Goal: Task Accomplishment & Management: Complete application form

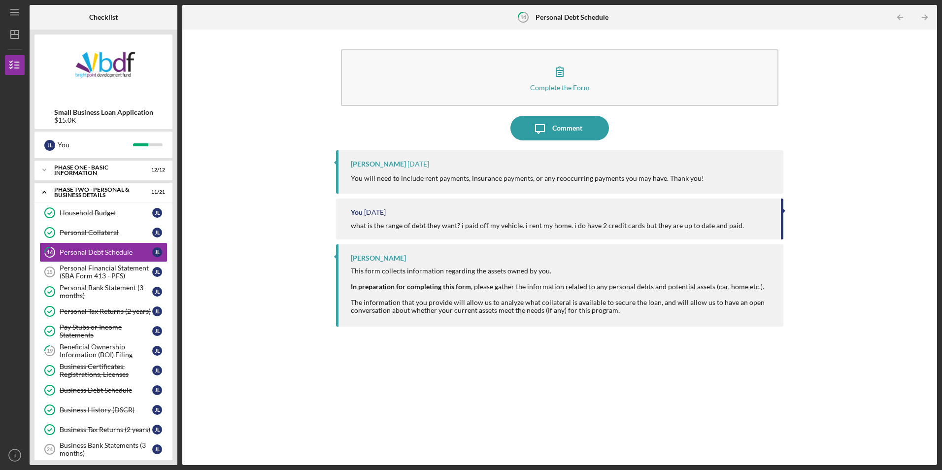
scroll to position [135, 0]
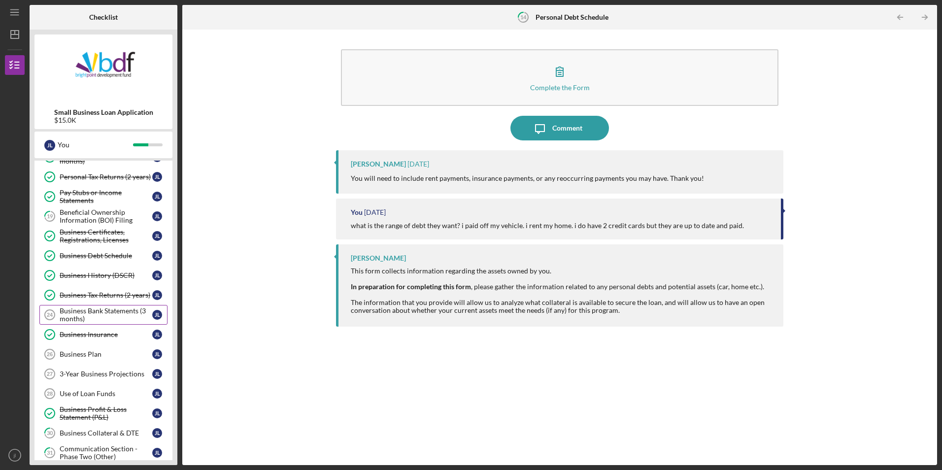
click at [92, 317] on div "Business Bank Statements (3 months)" at bounding box center [106, 315] width 93 height 16
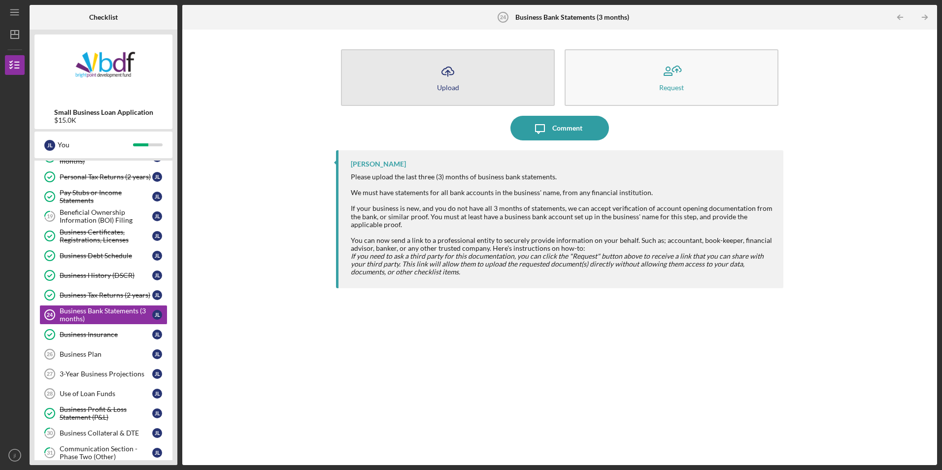
click at [479, 89] on button "Icon/Upload Upload" at bounding box center [448, 77] width 214 height 57
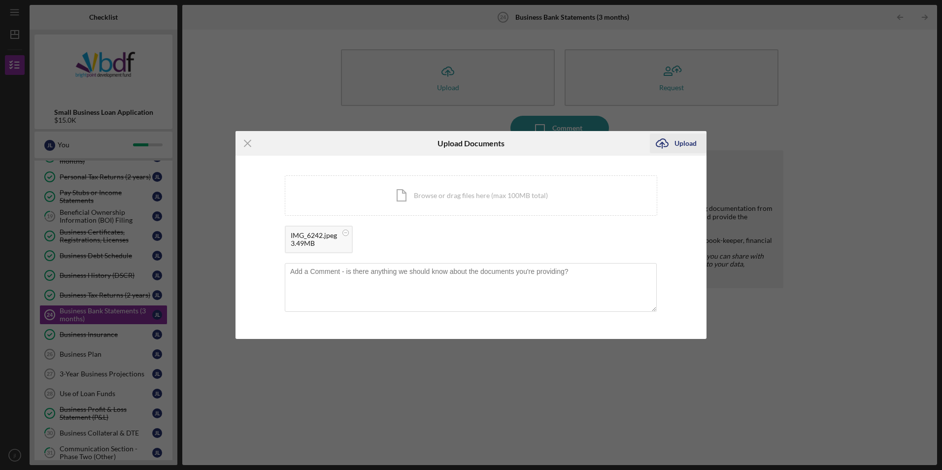
click at [678, 149] on div "Upload" at bounding box center [686, 144] width 22 height 20
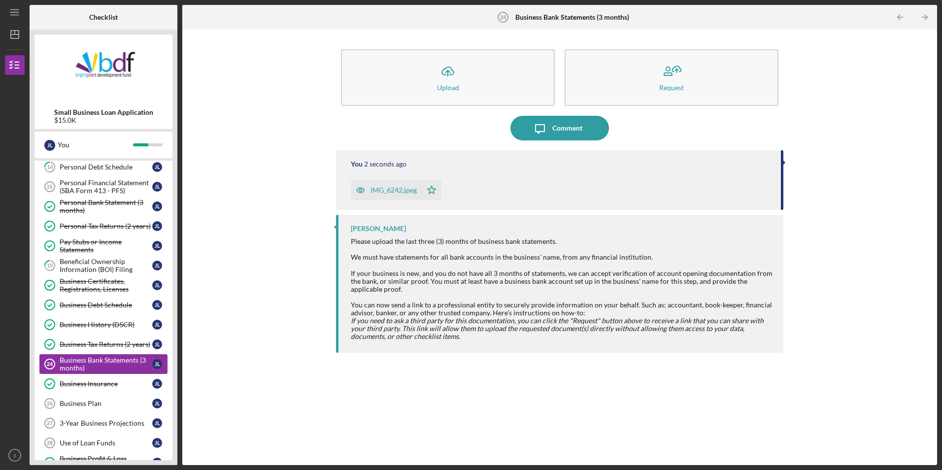
scroll to position [36, 0]
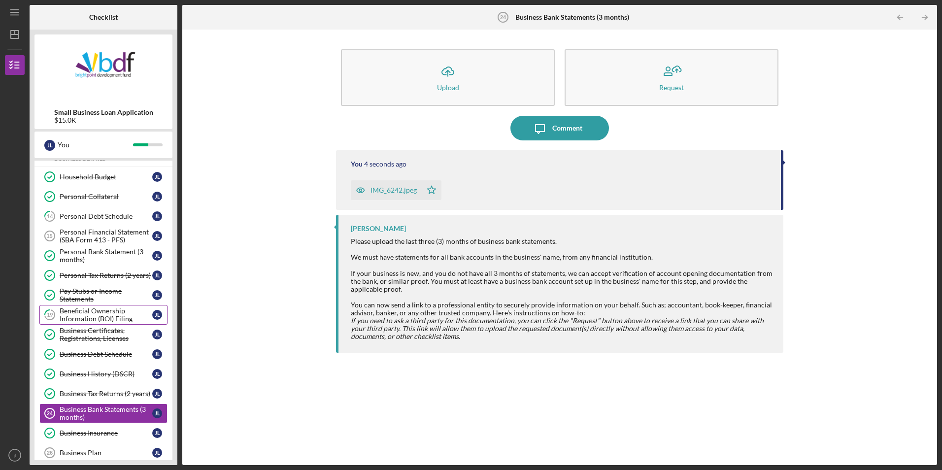
click at [102, 321] on div "Beneficial Ownership Information (BOI) Filing" at bounding box center [106, 315] width 93 height 16
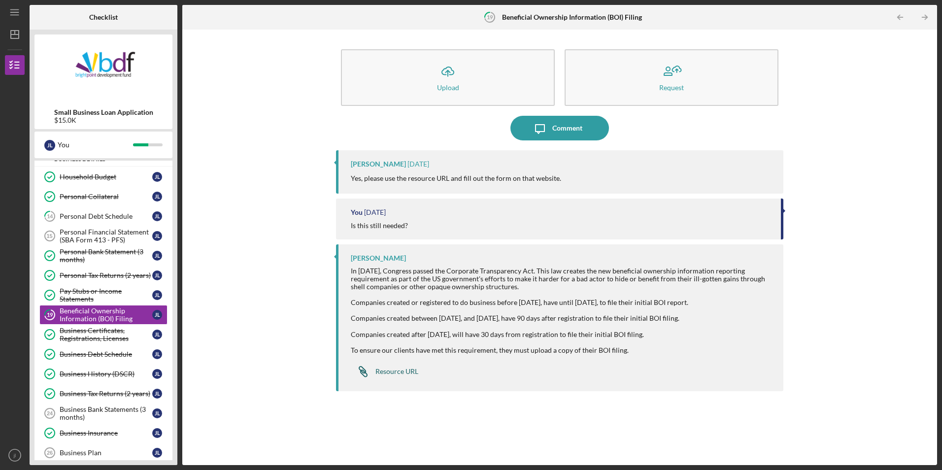
click at [397, 373] on div "Resource URL" at bounding box center [396, 372] width 43 height 8
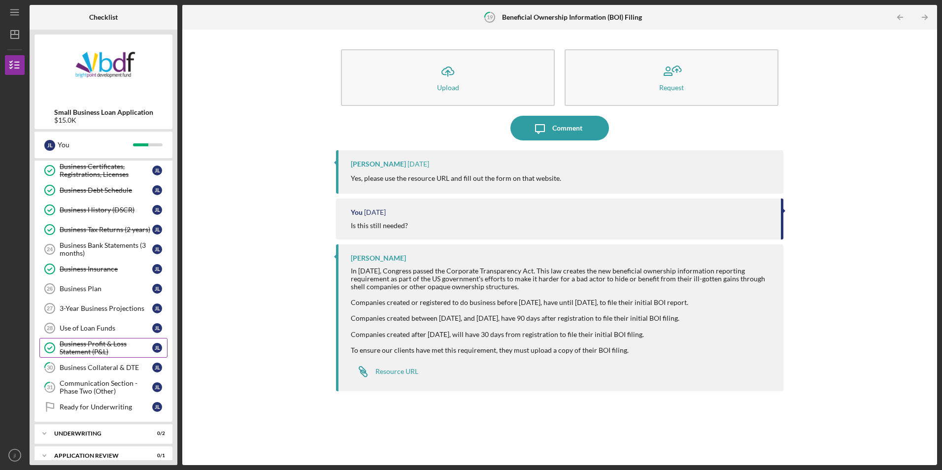
scroll to position [184, 0]
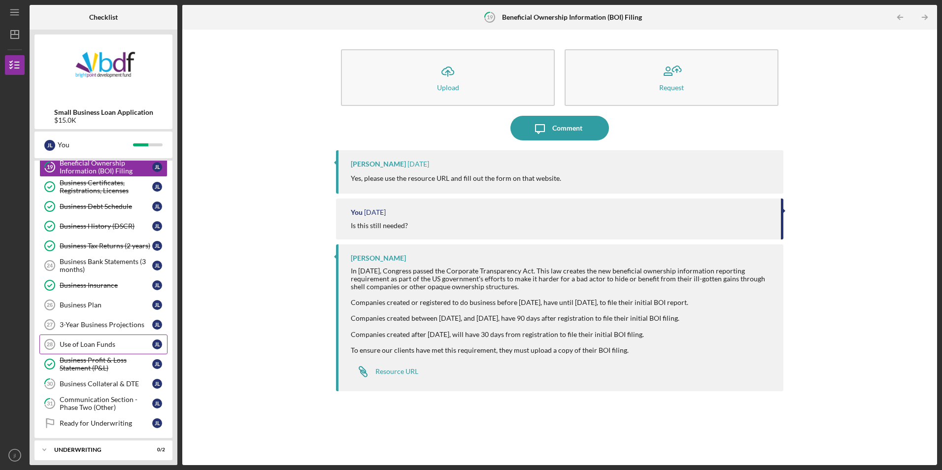
click at [109, 346] on div "Use of Loan Funds" at bounding box center [106, 344] width 93 height 8
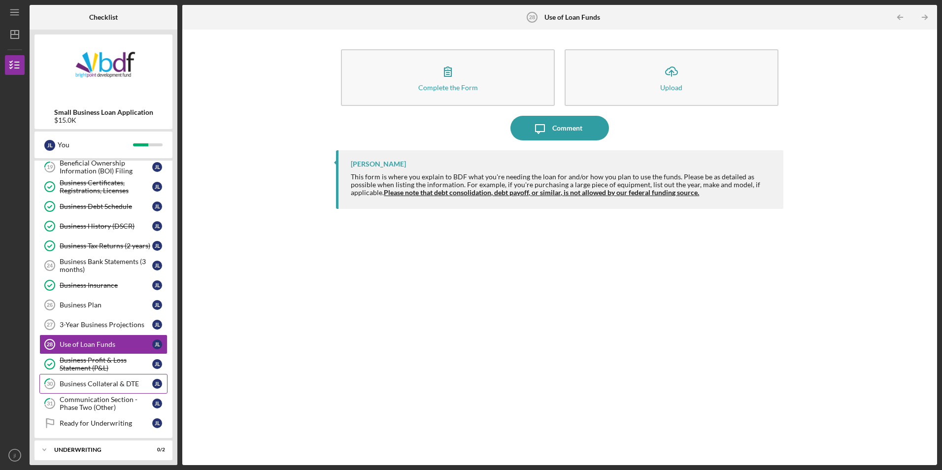
click at [109, 385] on div "Business Collateral & DTE" at bounding box center [106, 384] width 93 height 8
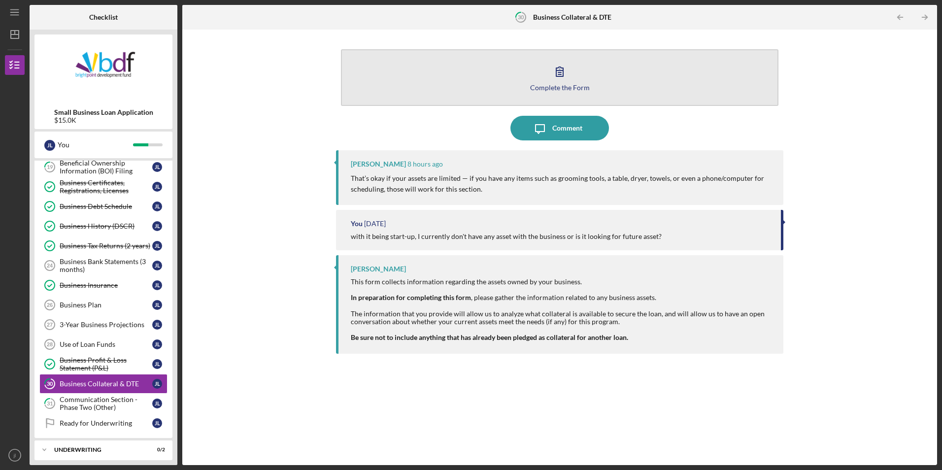
click at [399, 89] on button "Complete the Form Form" at bounding box center [559, 77] width 437 height 57
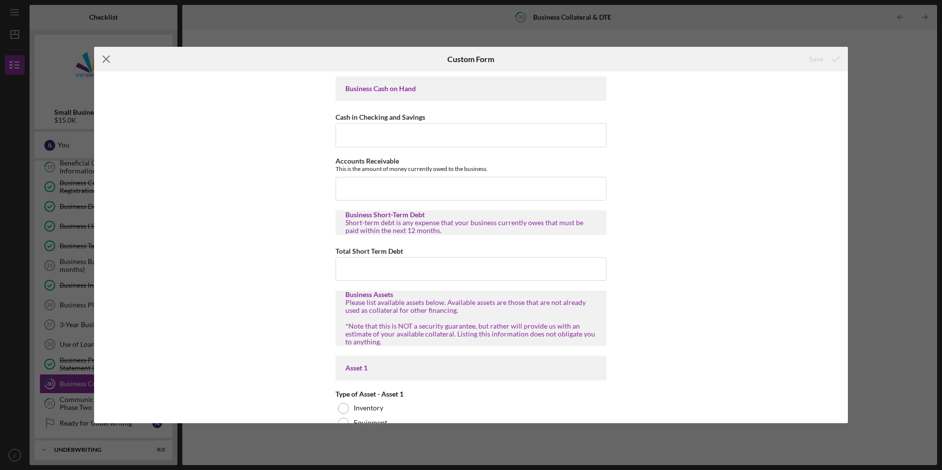
click at [108, 61] on icon "Icon/Menu Close" at bounding box center [106, 59] width 25 height 25
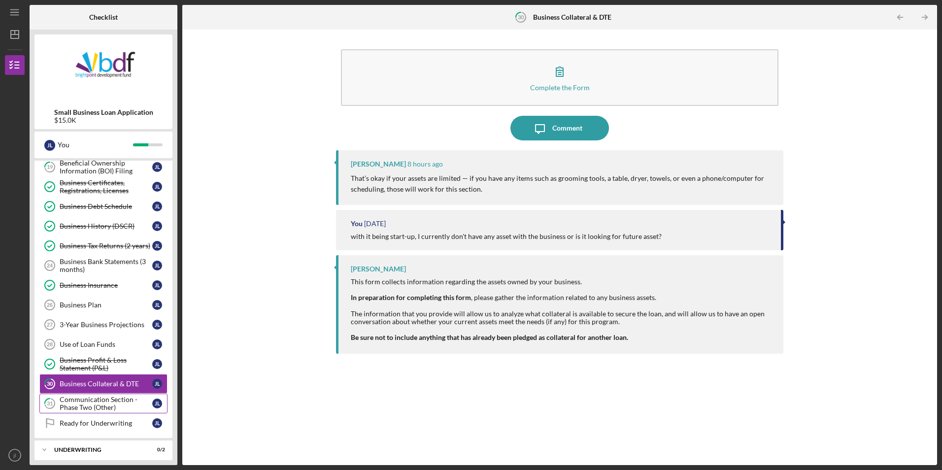
click at [109, 403] on div "Communication Section - Phase Two (Other)" at bounding box center [106, 404] width 93 height 16
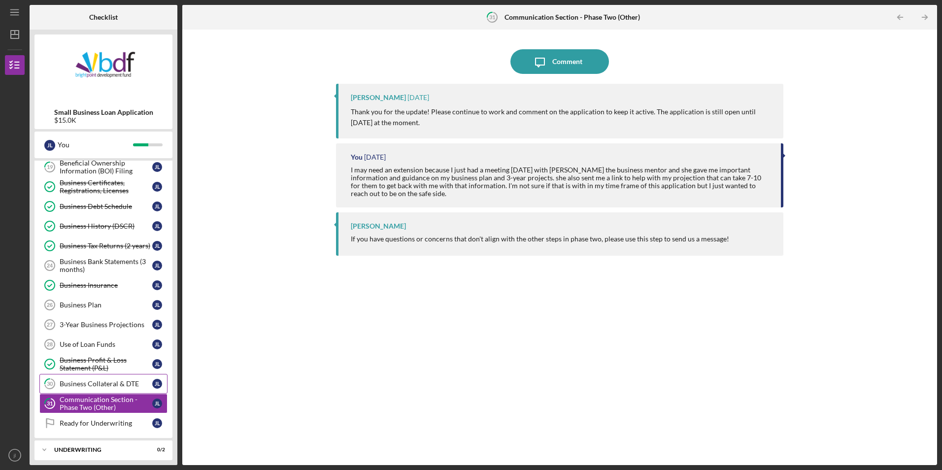
click at [117, 386] on div "Business Collateral & DTE" at bounding box center [106, 384] width 93 height 8
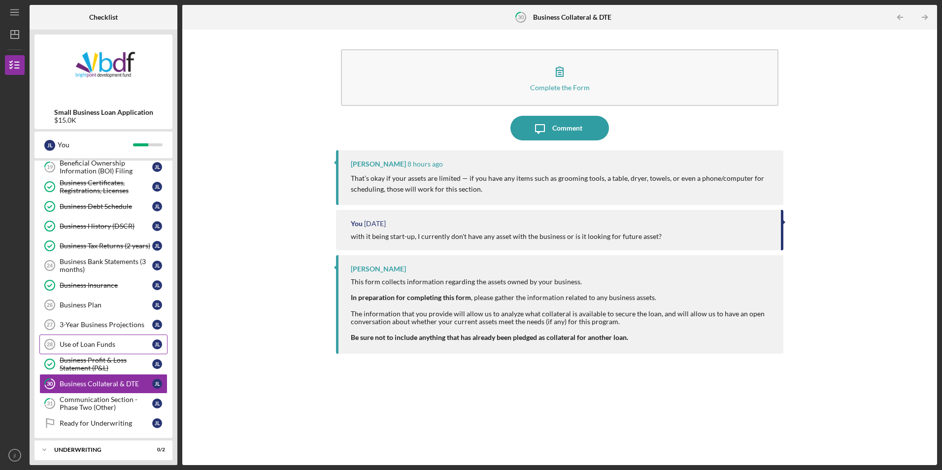
click at [101, 347] on div "Use of Loan Funds" at bounding box center [106, 344] width 93 height 8
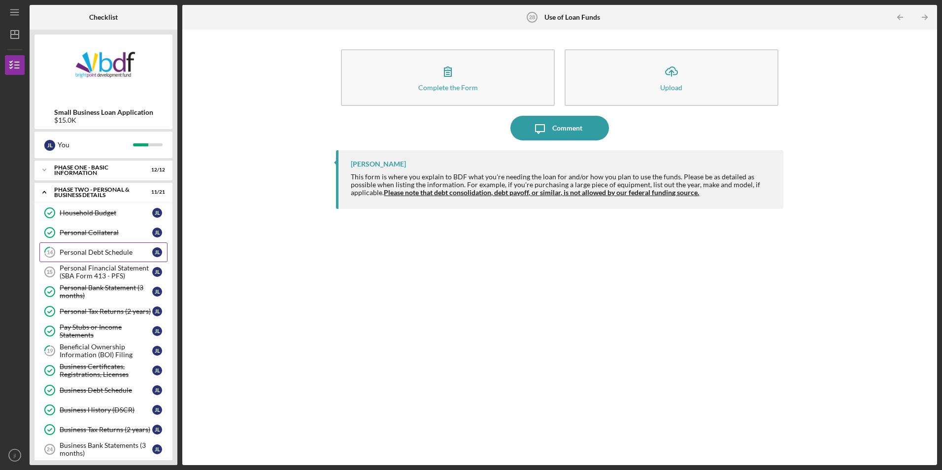
click at [121, 255] on div "Personal Debt Schedule" at bounding box center [106, 252] width 93 height 8
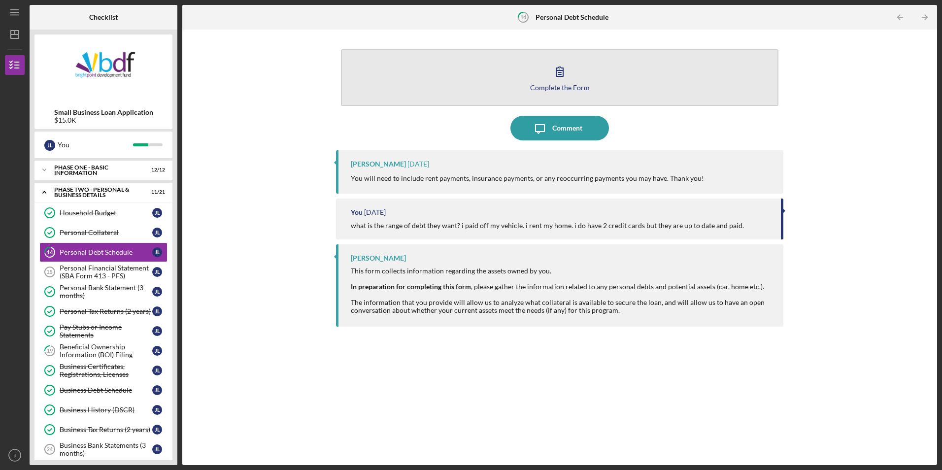
click at [540, 58] on button "Complete the Form Form" at bounding box center [559, 77] width 437 height 57
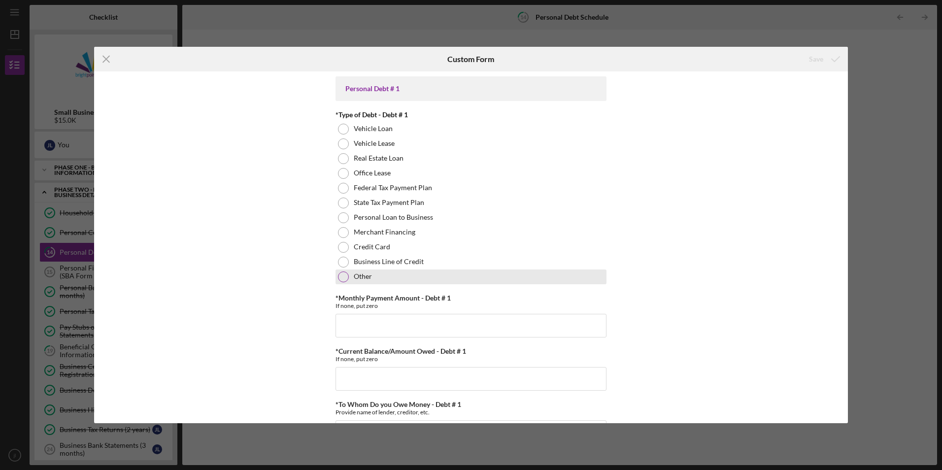
click at [362, 277] on label "Other" at bounding box center [363, 276] width 18 height 8
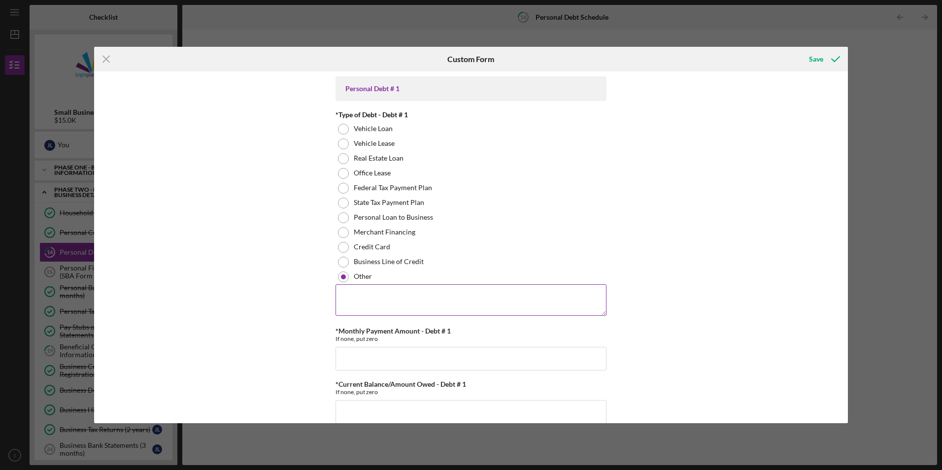
click at [374, 292] on textarea at bounding box center [471, 300] width 271 height 32
drag, startPoint x: 377, startPoint y: 292, endPoint x: 326, endPoint y: 303, distance: 53.0
click at [326, 303] on div "Personal Debt # 1 *Type of Debt - Debt # 1 Vehicle Loan Vehicle Lease Real Esta…" at bounding box center [471, 246] width 754 height 351
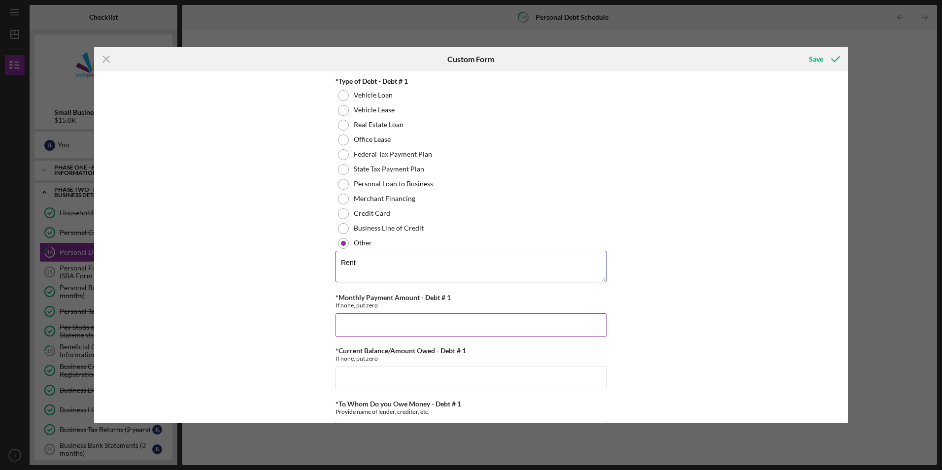
scroll to position [49, 0]
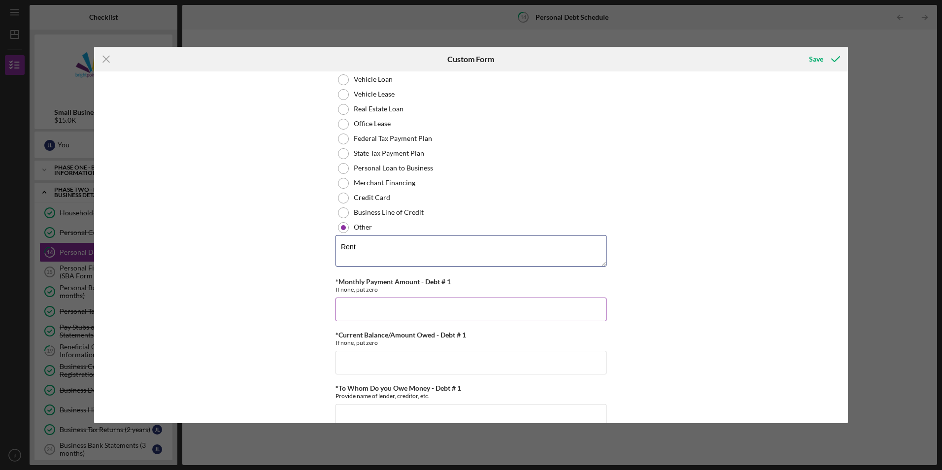
type textarea "Rent"
click at [393, 306] on input "*Monthly Payment Amount - Debt # 1" at bounding box center [471, 310] width 271 height 24
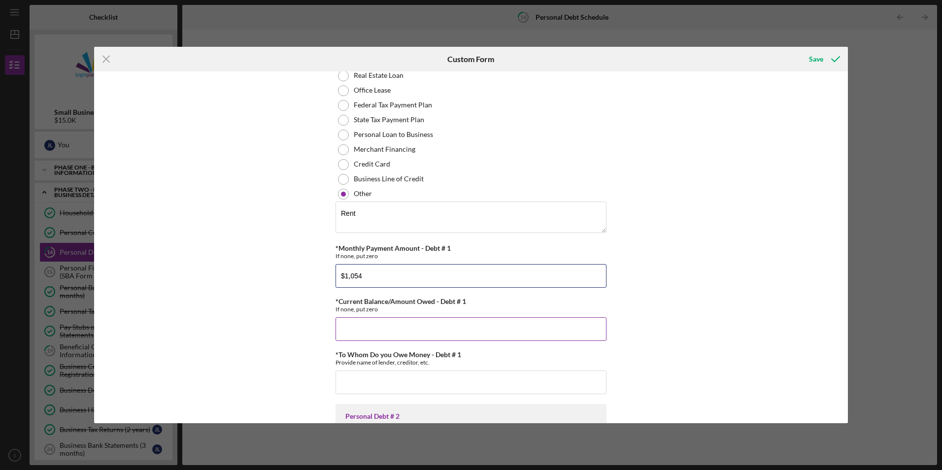
scroll to position [99, 0]
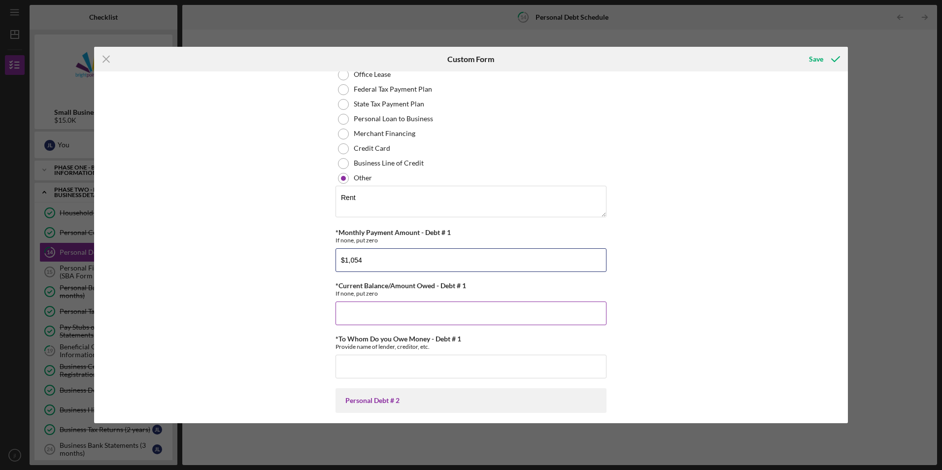
type input "$1,054"
click at [395, 313] on input "*Current Balance/Amount Owed - Debt # 1" at bounding box center [471, 314] width 271 height 24
type input "$0"
click at [403, 364] on input "*To Whom Do you Owe Money - Debt # 1" at bounding box center [471, 367] width 271 height 24
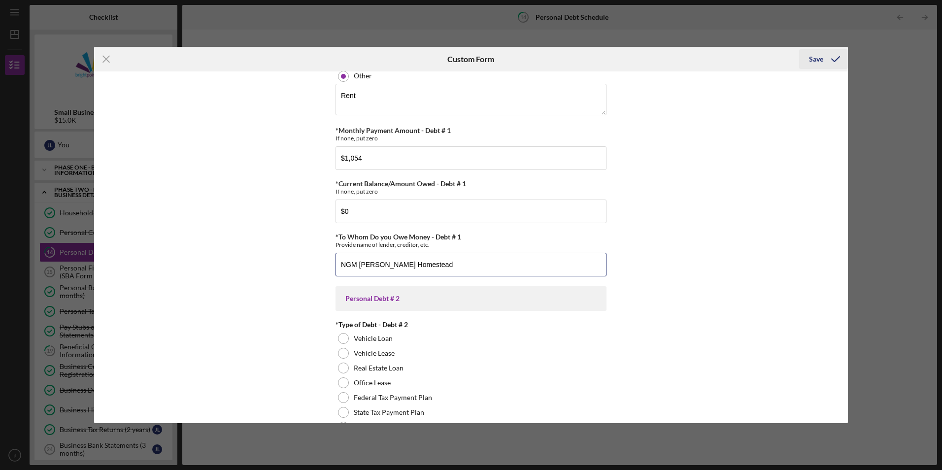
scroll to position [45, 0]
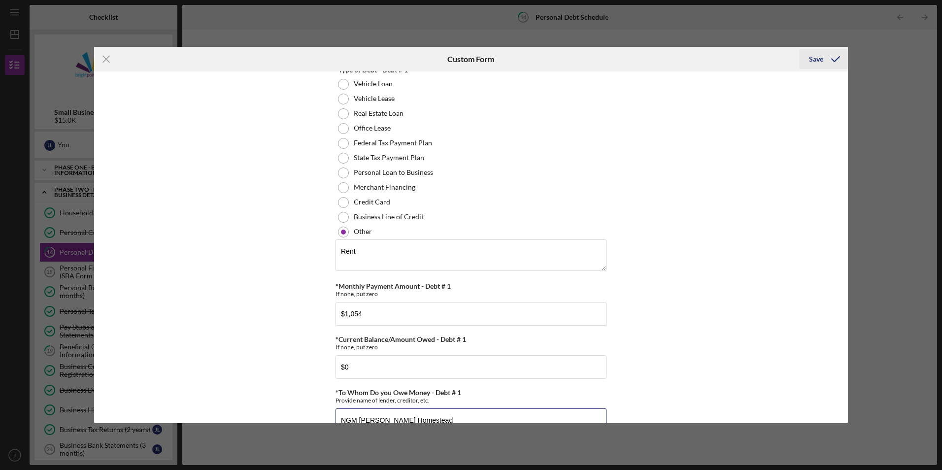
type input "NGM [PERSON_NAME] Homestead"
click at [814, 61] on div "Save" at bounding box center [816, 59] width 14 height 20
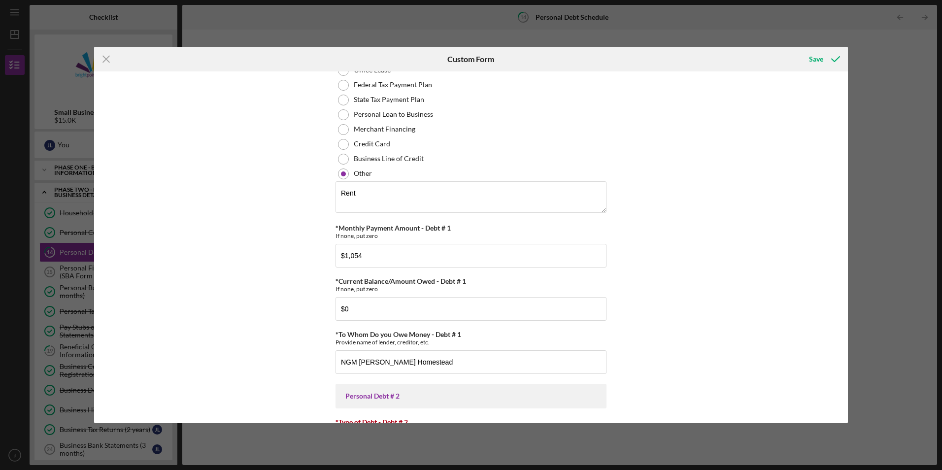
scroll to position [0, 0]
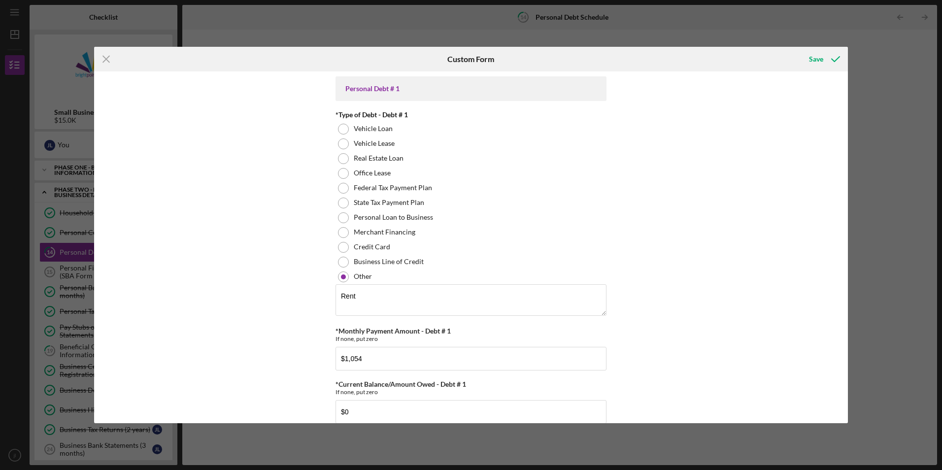
drag, startPoint x: 441, startPoint y: 49, endPoint x: 438, endPoint y: 53, distance: 5.6
click at [438, 53] on div "Custom Form" at bounding box center [470, 59] width 251 height 25
drag, startPoint x: 290, startPoint y: 64, endPoint x: 305, endPoint y: 86, distance: 26.5
click at [305, 86] on form "Icon/Menu Close Custom Form Save Personal Debt # 1 *Type of Debt - Debt # 1 Veh…" at bounding box center [471, 235] width 754 height 376
click at [110, 58] on icon "Icon/Menu Close" at bounding box center [106, 59] width 25 height 25
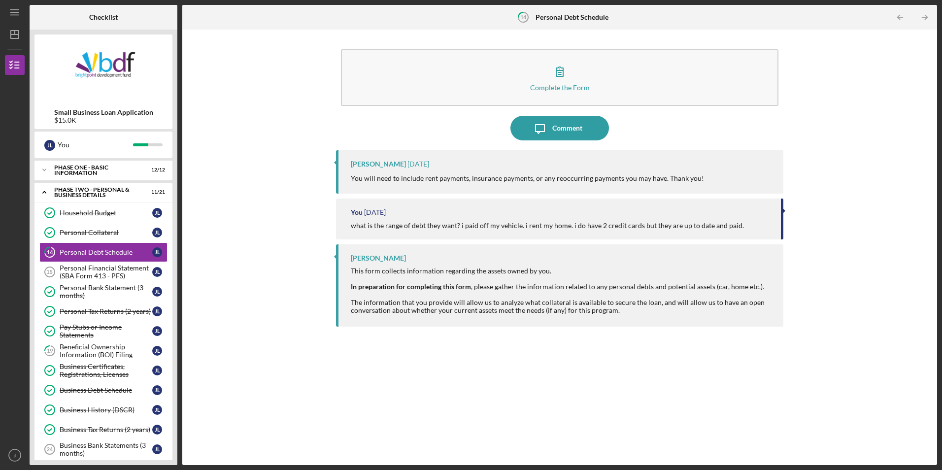
click at [341, 49] on button "Complete the Form Form" at bounding box center [559, 77] width 437 height 57
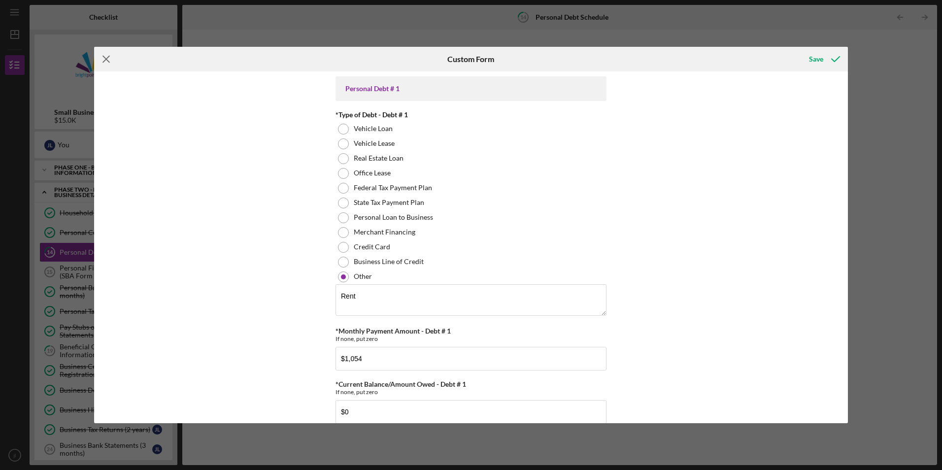
click at [109, 60] on icon "Icon/Menu Close" at bounding box center [106, 59] width 25 height 25
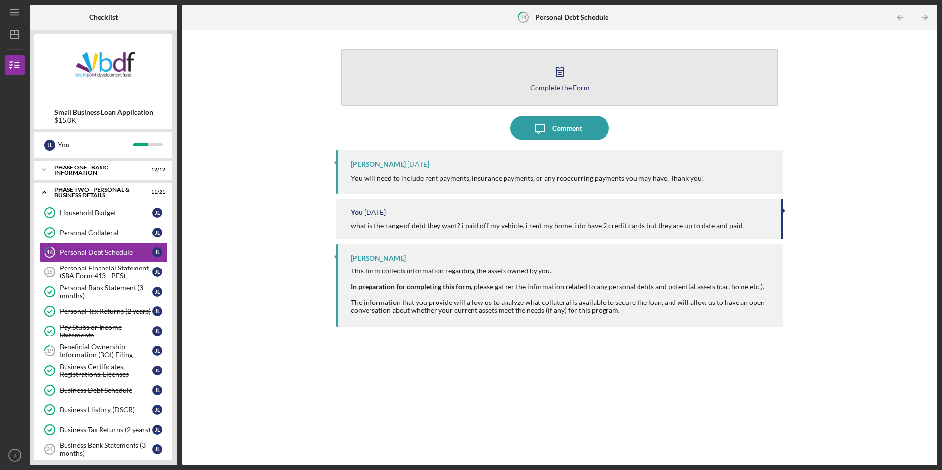
click at [503, 102] on button "Complete the Form Form" at bounding box center [559, 77] width 437 height 57
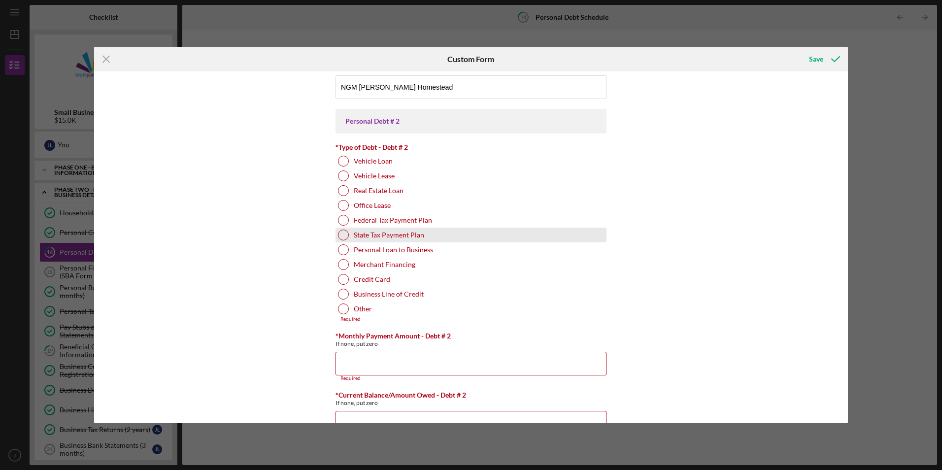
scroll to position [394, 0]
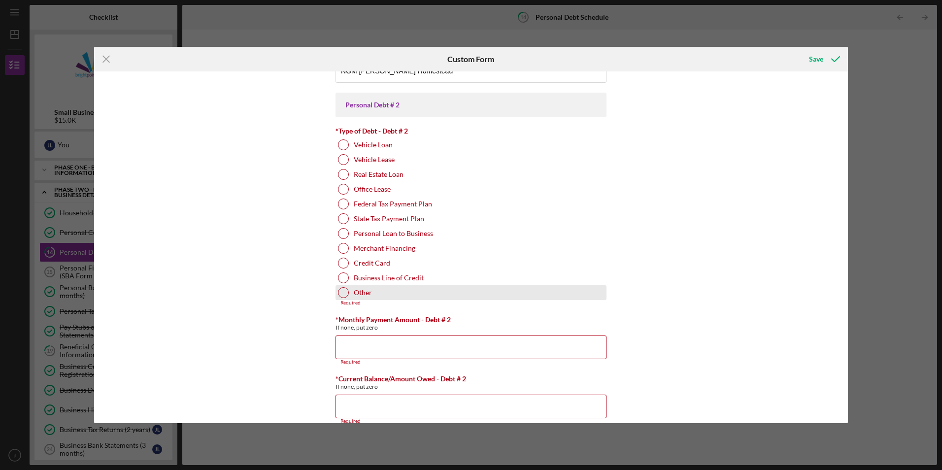
click at [345, 293] on div at bounding box center [343, 292] width 11 height 11
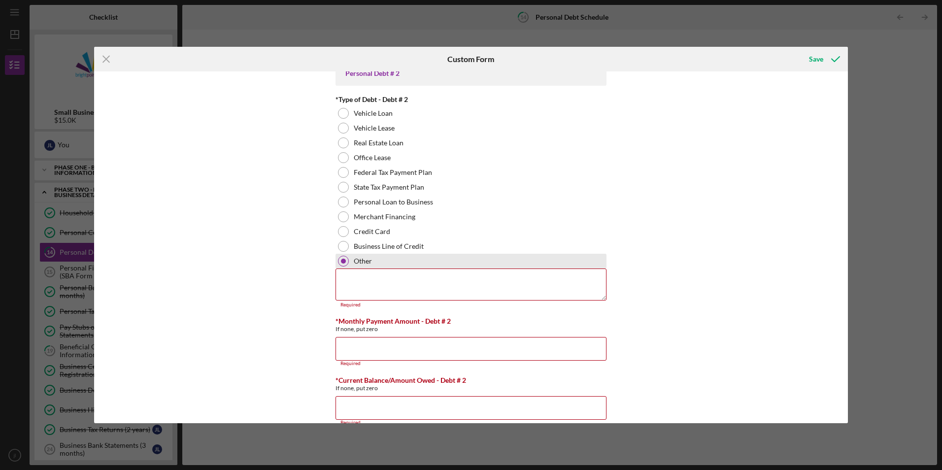
scroll to position [443, 0]
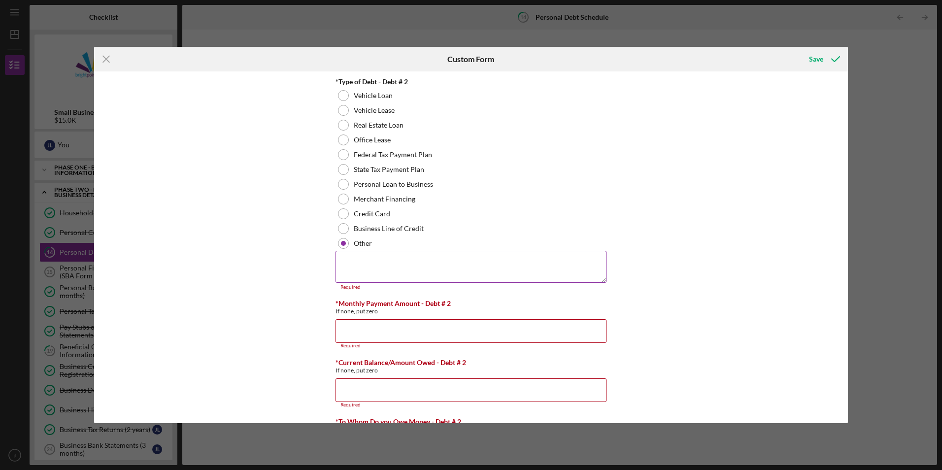
click at [395, 270] on textarea at bounding box center [471, 267] width 271 height 32
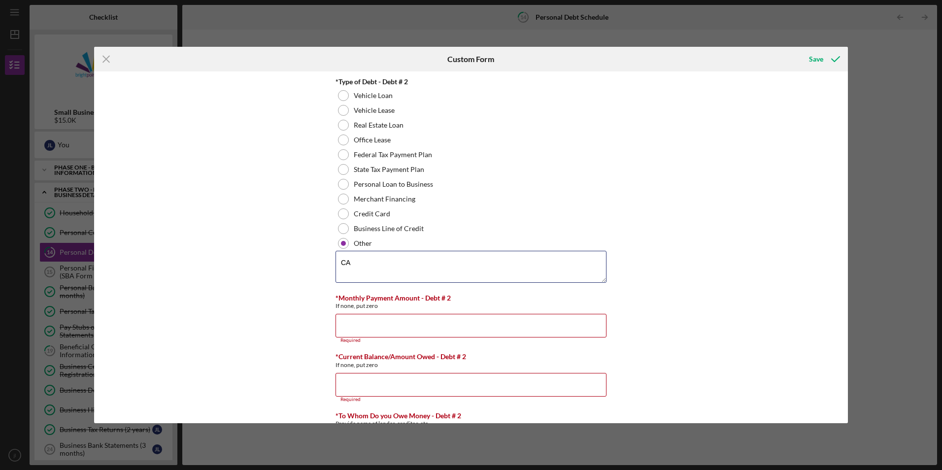
drag, startPoint x: 402, startPoint y: 258, endPoint x: 318, endPoint y: 277, distance: 86.4
click at [318, 277] on div "Personal Debt # 1 *Type of Debt - Debt # 1 Vehicle Loan Vehicle Lease Real Esta…" at bounding box center [471, 246] width 754 height 351
drag, startPoint x: 353, startPoint y: 264, endPoint x: 331, endPoint y: 264, distance: 21.7
click at [331, 264] on div "Personal Debt # 1 *Type of Debt - Debt # 1 Vehicle Loan Vehicle Lease Real Esta…" at bounding box center [471, 246] width 754 height 351
type textarea "Car Insurance"
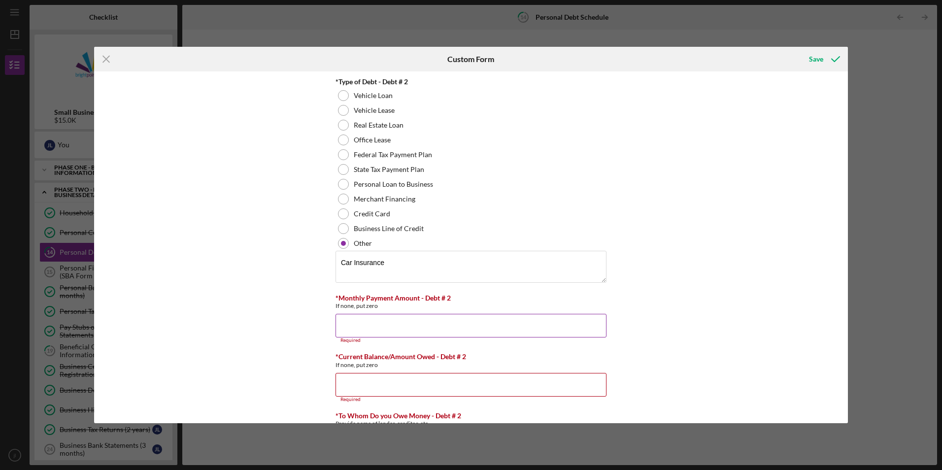
click at [374, 323] on input "*Monthly Payment Amount - Debt # 2" at bounding box center [471, 326] width 271 height 24
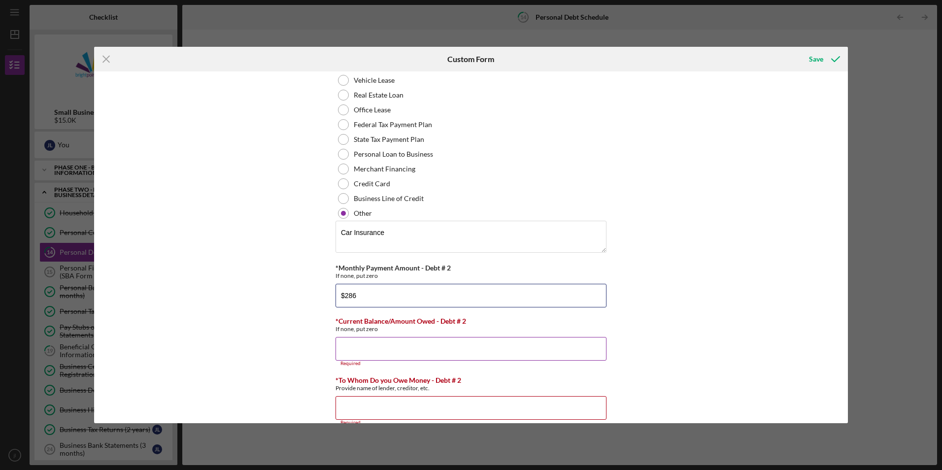
scroll to position [542, 0]
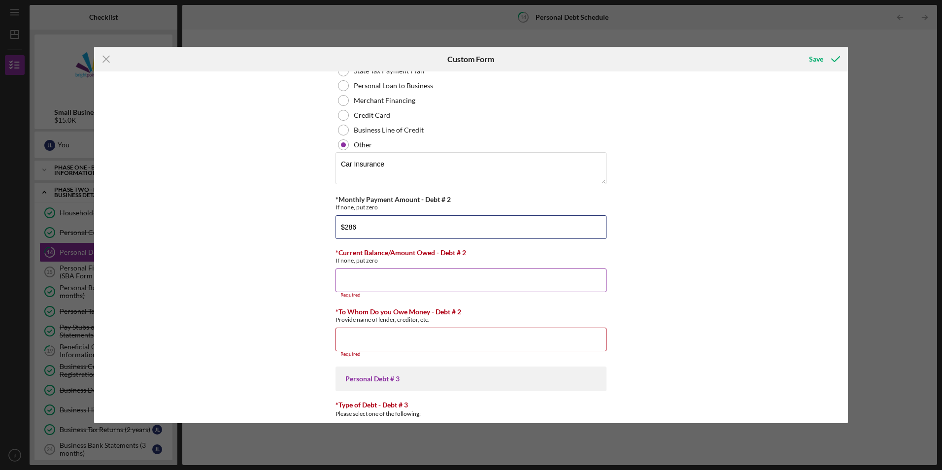
type input "$286"
click at [381, 281] on input "*Current Balance/Amount Owed - Debt # 2" at bounding box center [471, 281] width 271 height 24
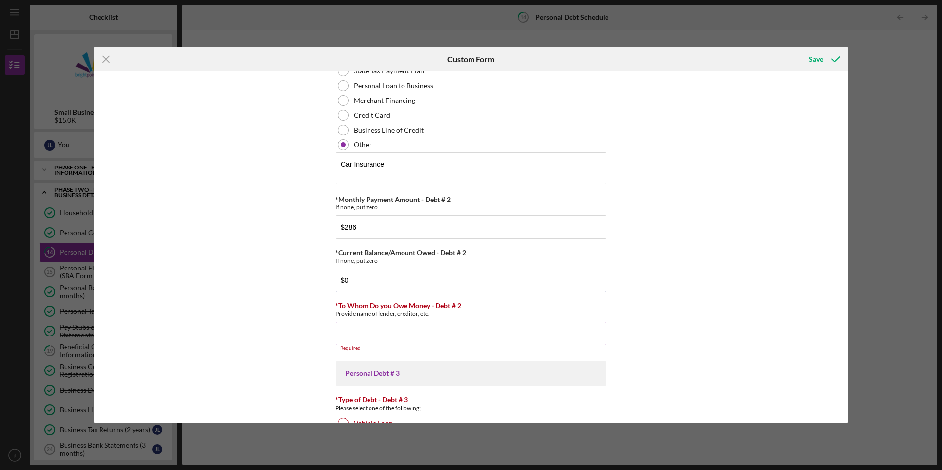
type input "$0"
click at [426, 339] on input "*To Whom Do you Owe Money - Debt # 2" at bounding box center [471, 334] width 271 height 24
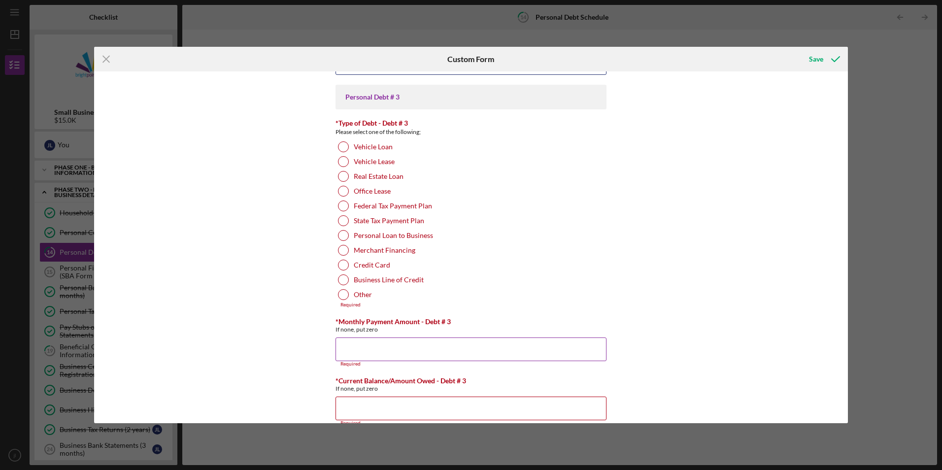
scroll to position [790, 0]
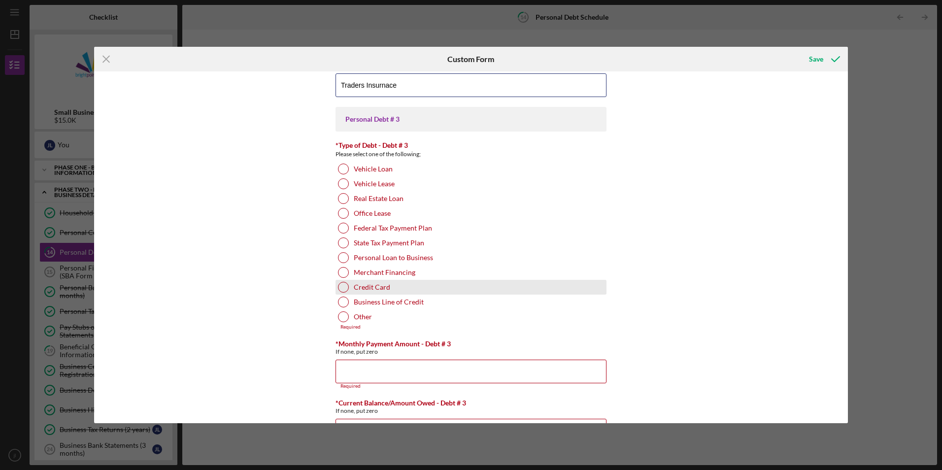
type input "Traders Insurnace"
click at [373, 287] on label "Credit Card" at bounding box center [372, 287] width 36 height 8
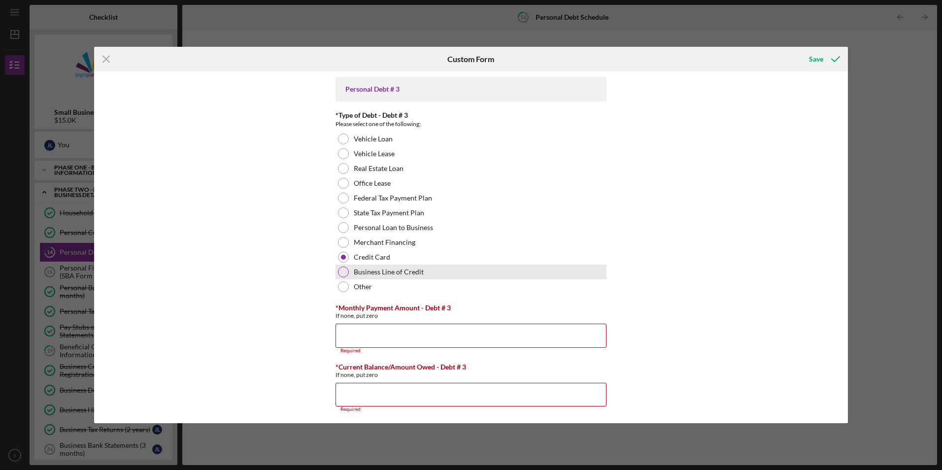
scroll to position [883, 0]
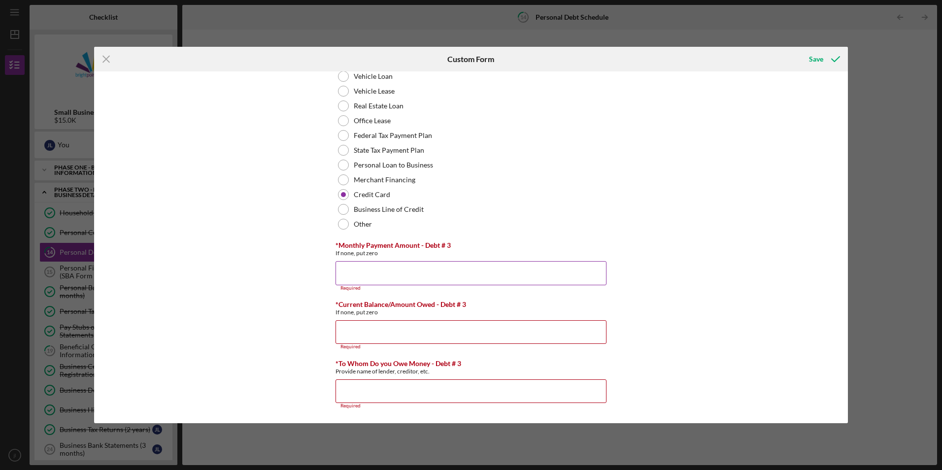
click at [398, 276] on input "*Monthly Payment Amount - Debt # 3" at bounding box center [471, 273] width 271 height 24
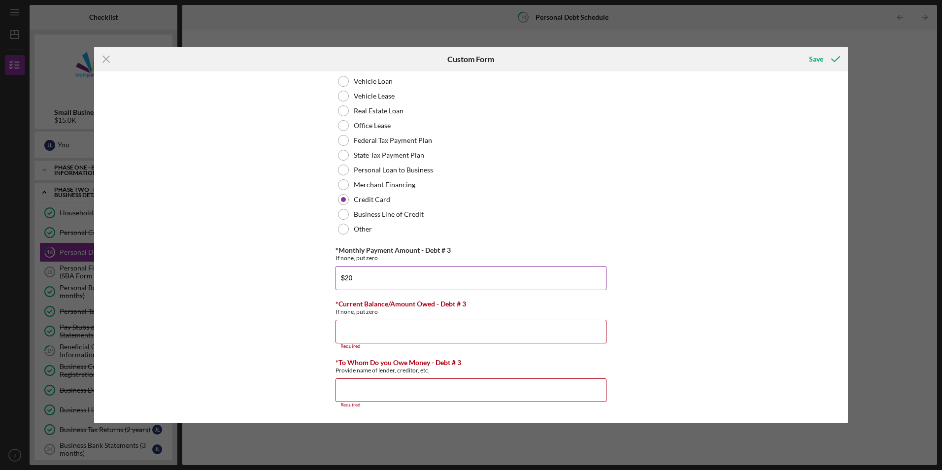
scroll to position [878, 0]
type input "$20"
click at [400, 337] on input "*Current Balance/Amount Owed - Debt # 3" at bounding box center [471, 332] width 271 height 24
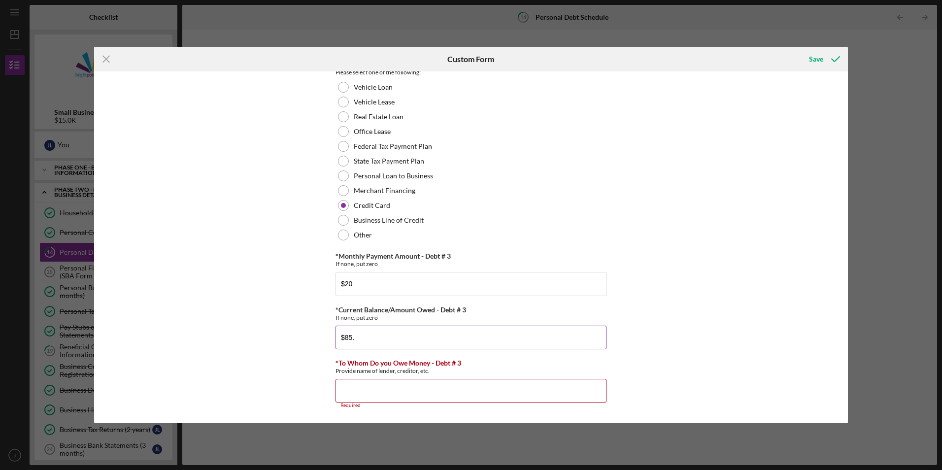
drag, startPoint x: 400, startPoint y: 337, endPoint x: 343, endPoint y: 346, distance: 57.5
click at [343, 346] on input "$85." at bounding box center [471, 338] width 271 height 24
type input "$97.60"
click at [349, 388] on input "*To Whom Do you Owe Money - Debt # 3" at bounding box center [471, 391] width 271 height 24
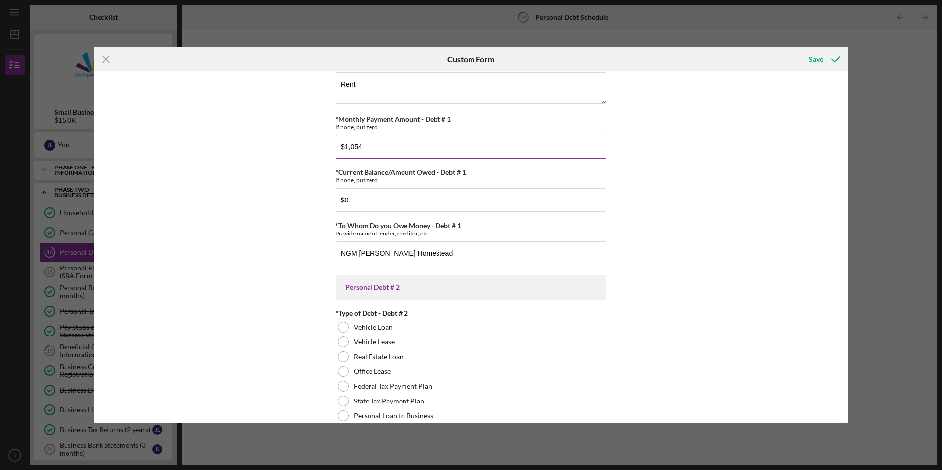
scroll to position [78, 0]
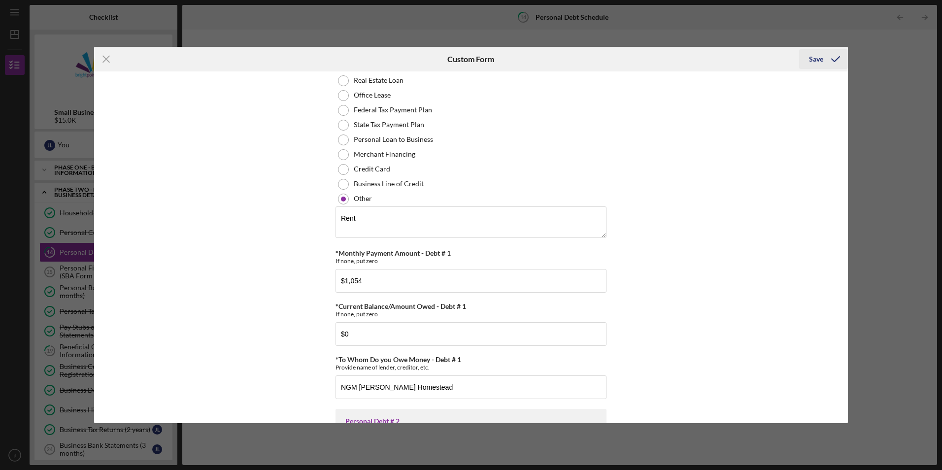
type input "Discover"
click at [817, 62] on div "Save" at bounding box center [816, 59] width 14 height 20
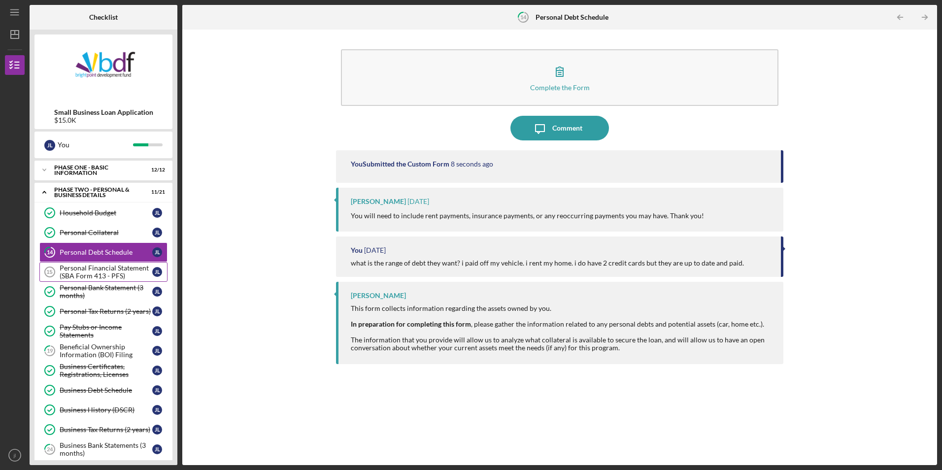
click at [86, 276] on div "Personal Financial Statement (SBA Form 413 - PFS)" at bounding box center [106, 272] width 93 height 16
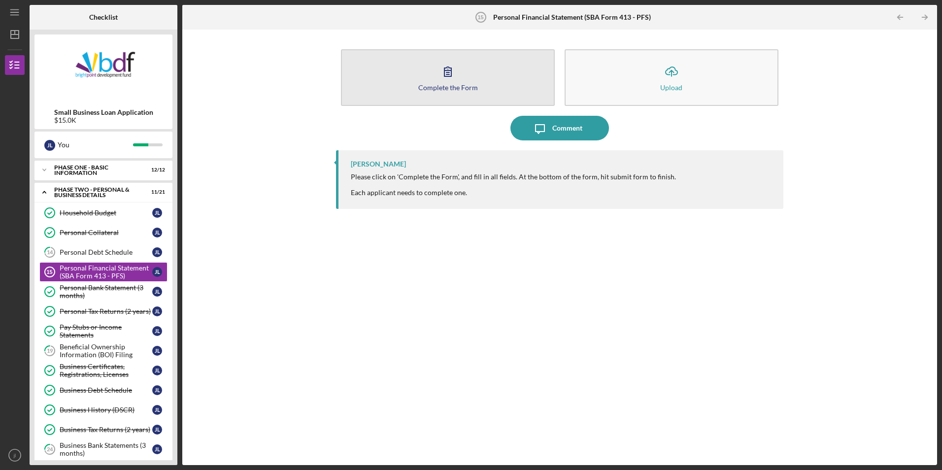
click at [426, 100] on button "Complete the Form Form" at bounding box center [448, 77] width 214 height 57
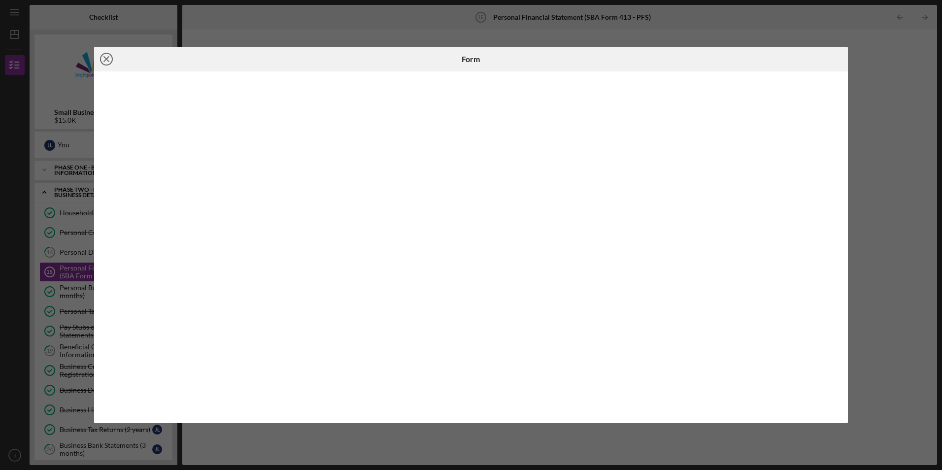
click at [104, 65] on circle at bounding box center [107, 59] width 12 height 12
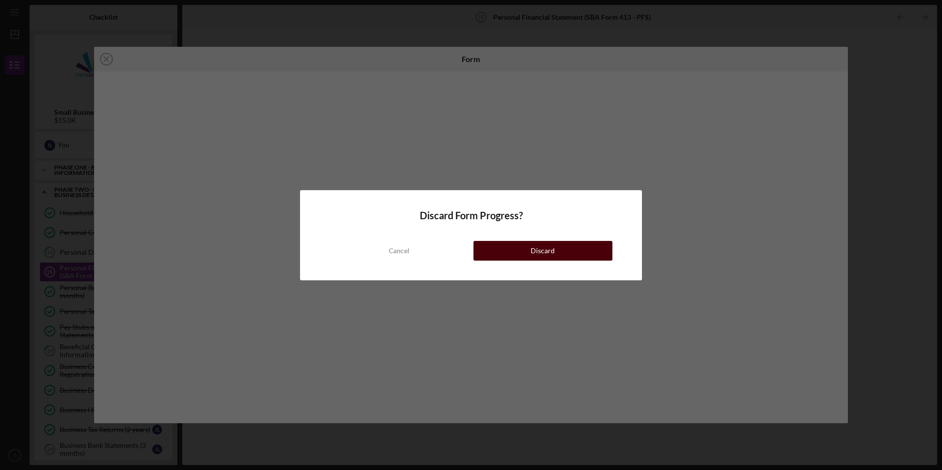
click at [548, 251] on div "Discard" at bounding box center [543, 251] width 24 height 20
